Goal: Book appointment/travel/reservation

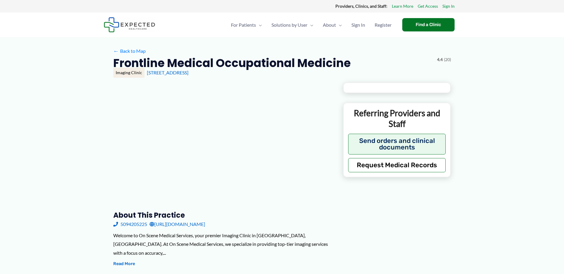
type input "**********"
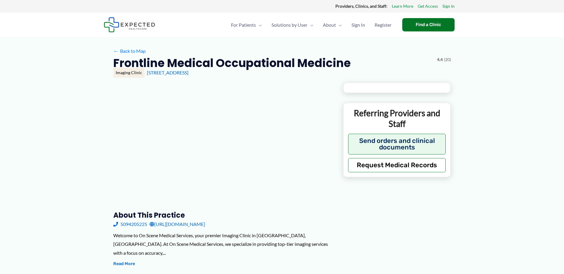
type input "**********"
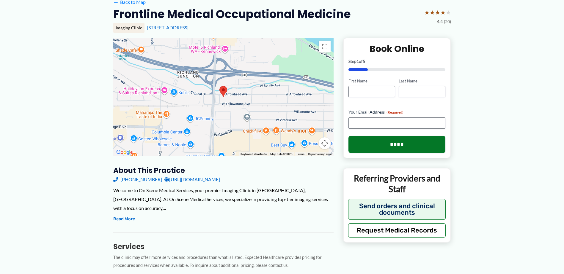
scroll to position [59, 0]
